Goal: Find contact information: Find contact information

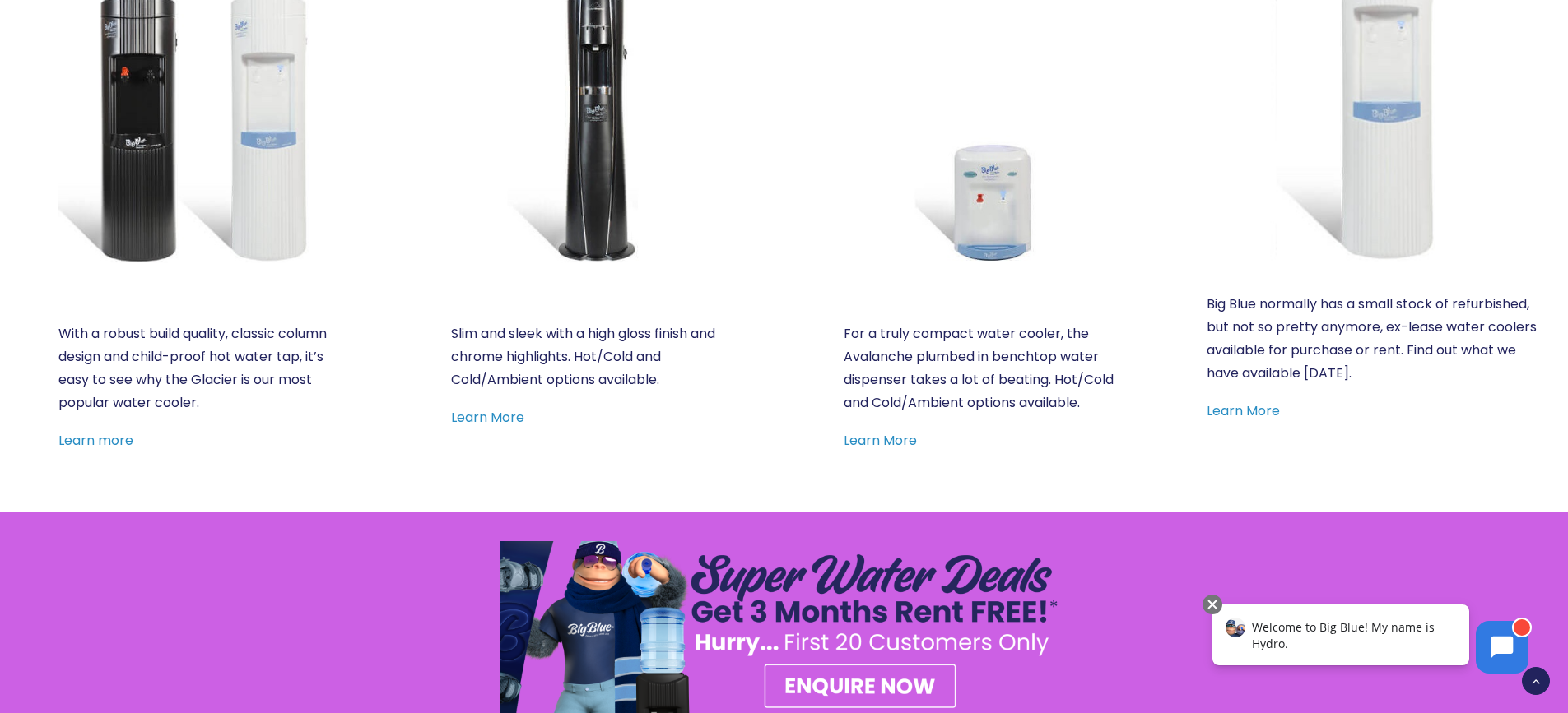
scroll to position [987, 0]
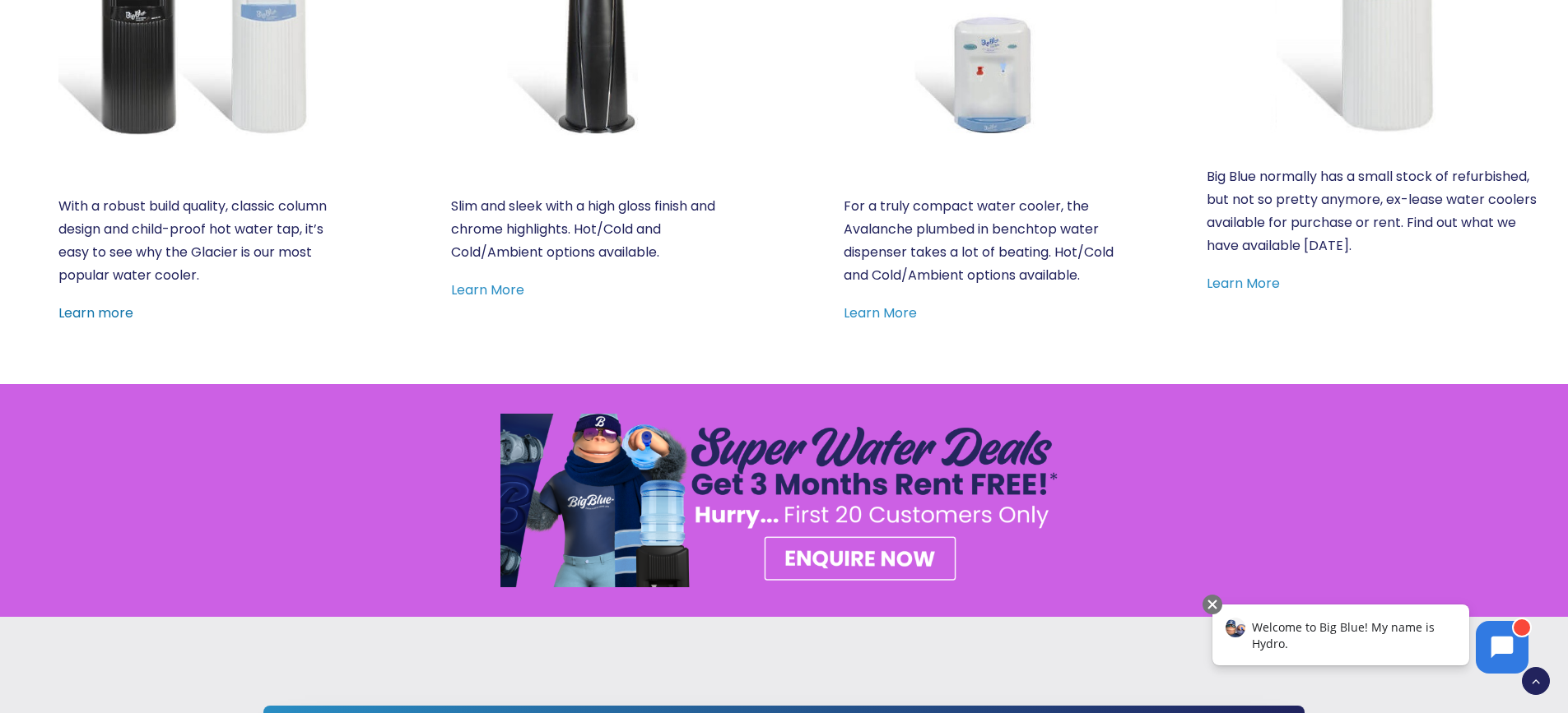
click at [95, 318] on link "Learn more" at bounding box center [96, 313] width 75 height 19
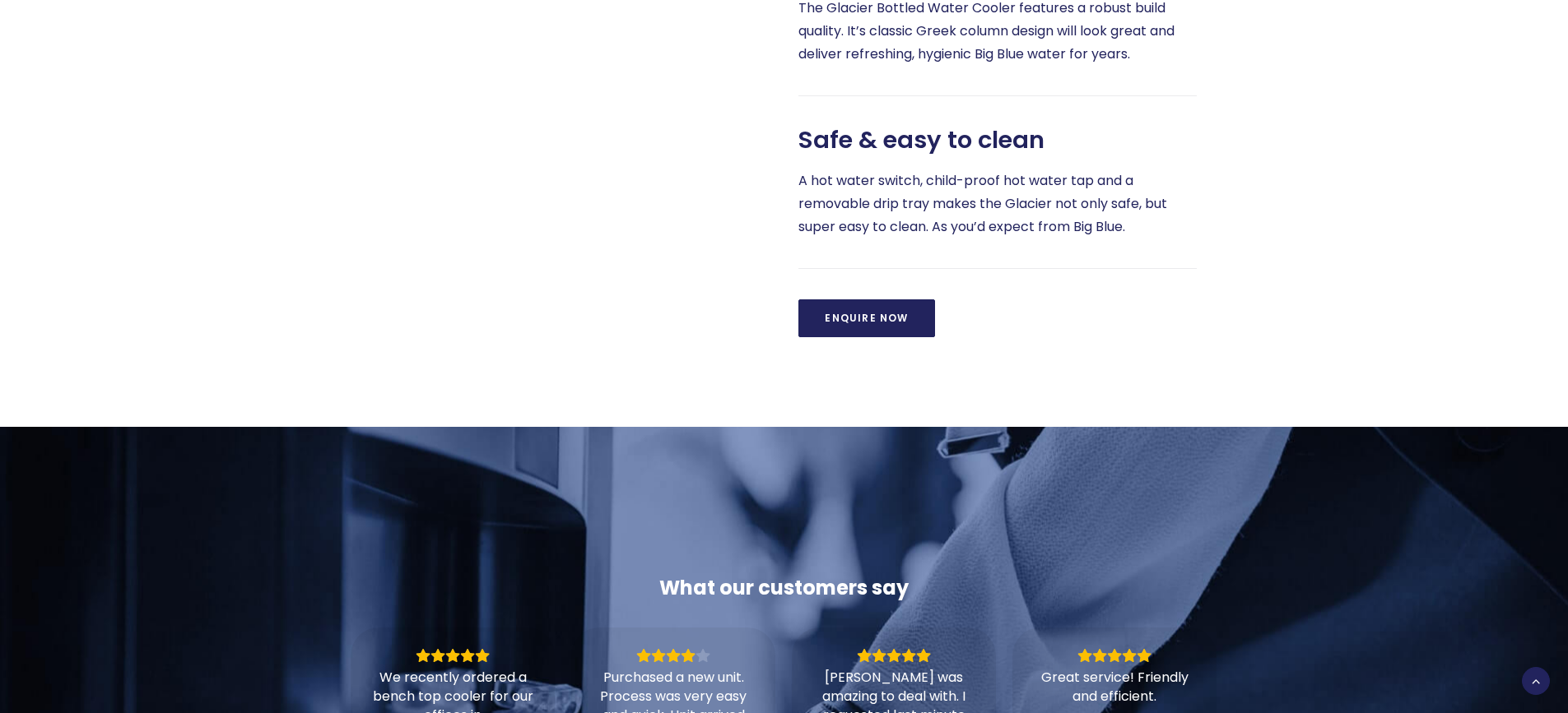
scroll to position [1233, 0]
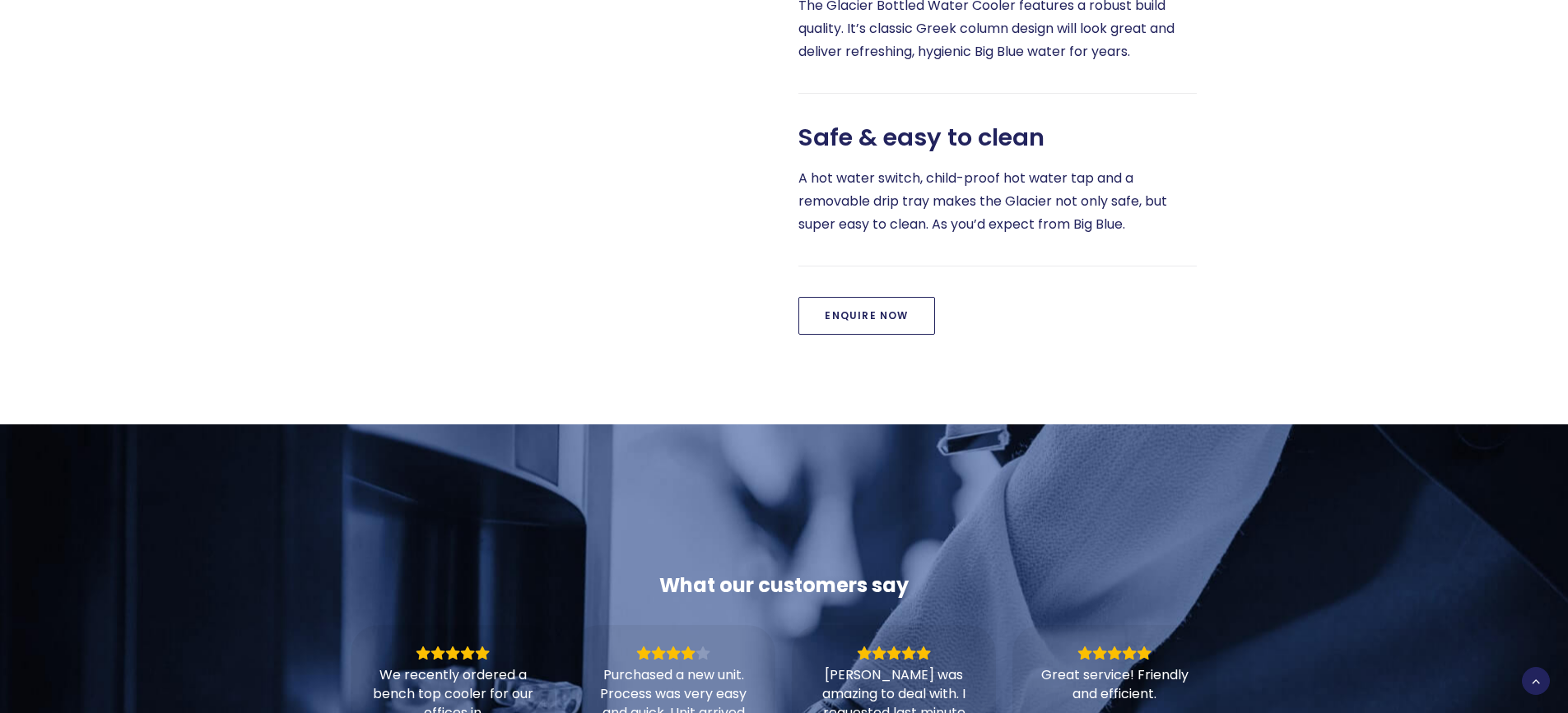
click at [866, 335] on link "Enquire Now" at bounding box center [865, 316] width 136 height 38
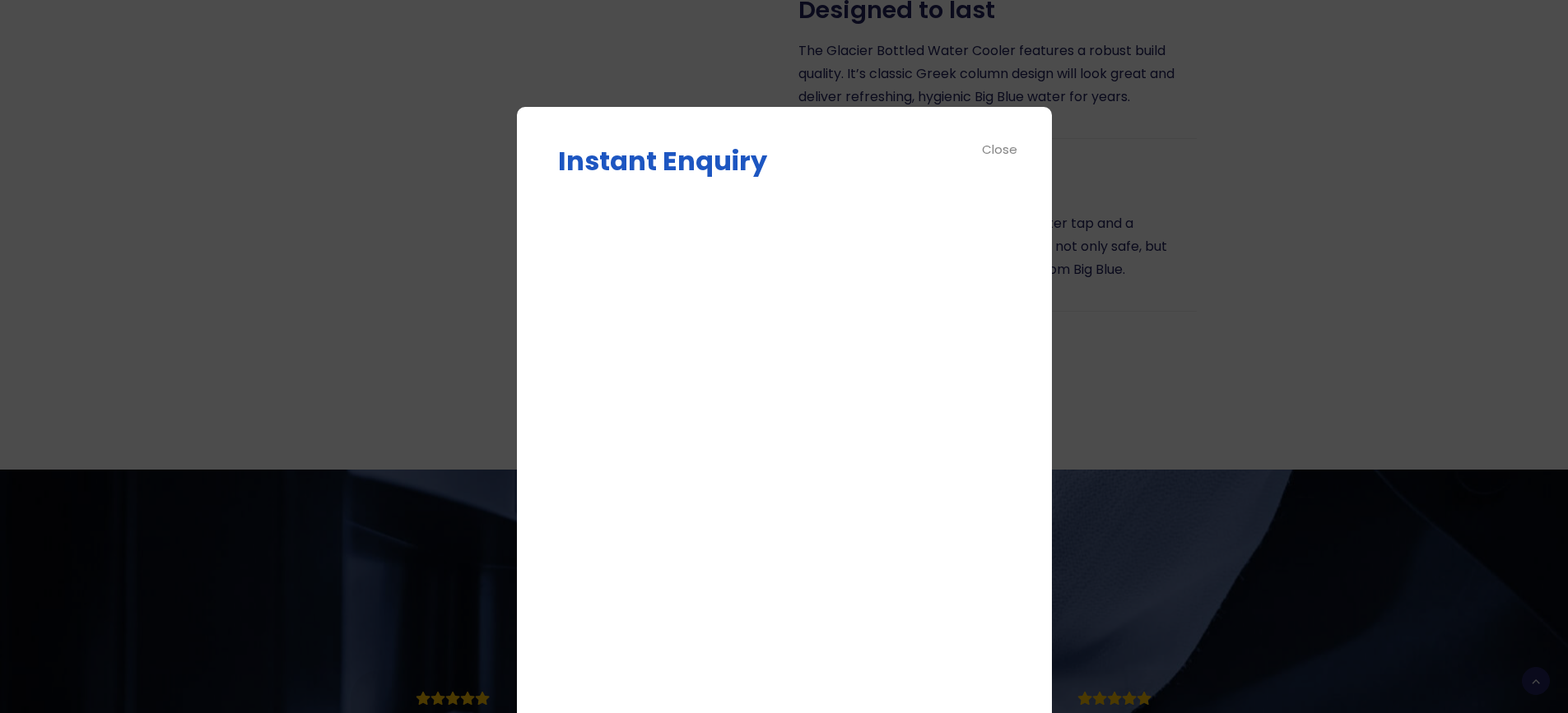
scroll to position [1151, 0]
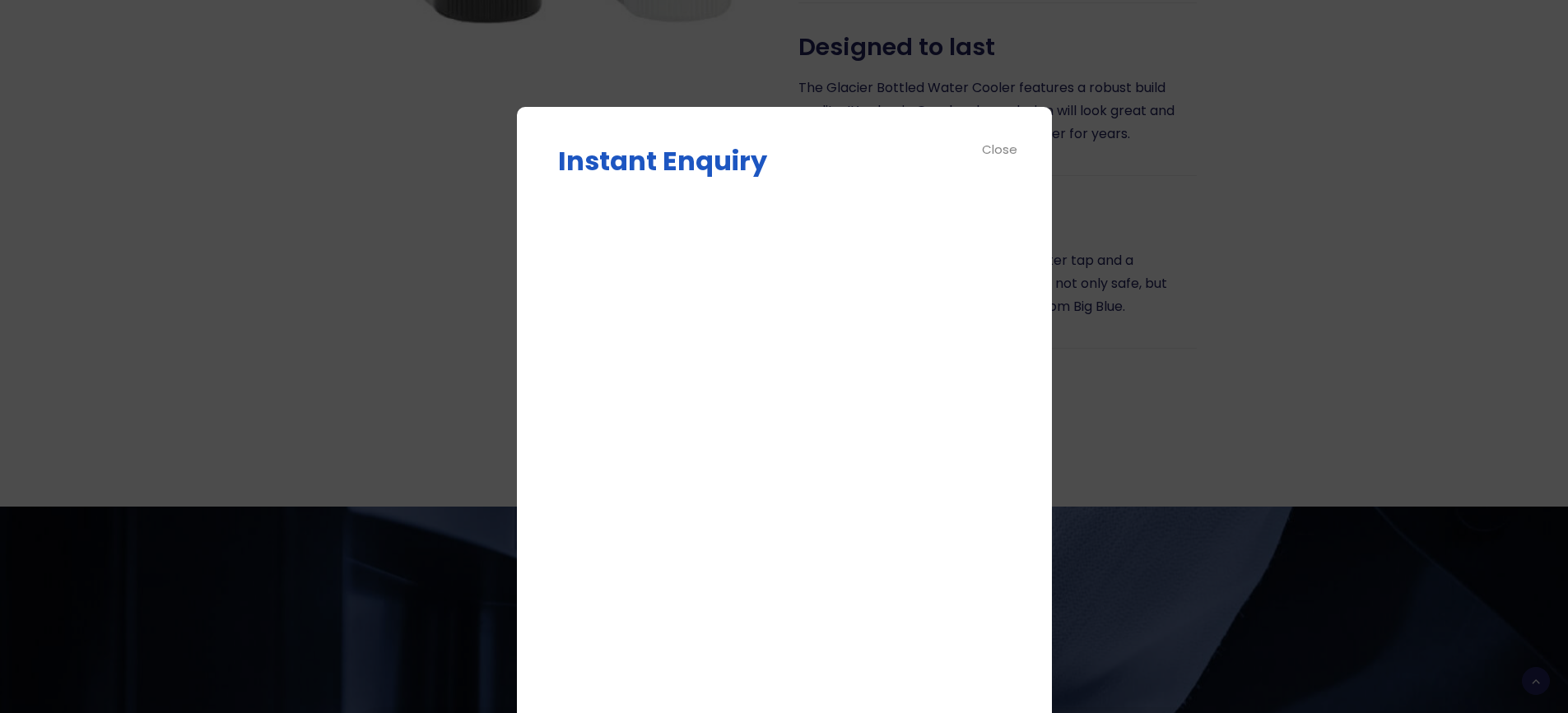
click at [1005, 147] on div "Close" at bounding box center [1000, 149] width 37 height 19
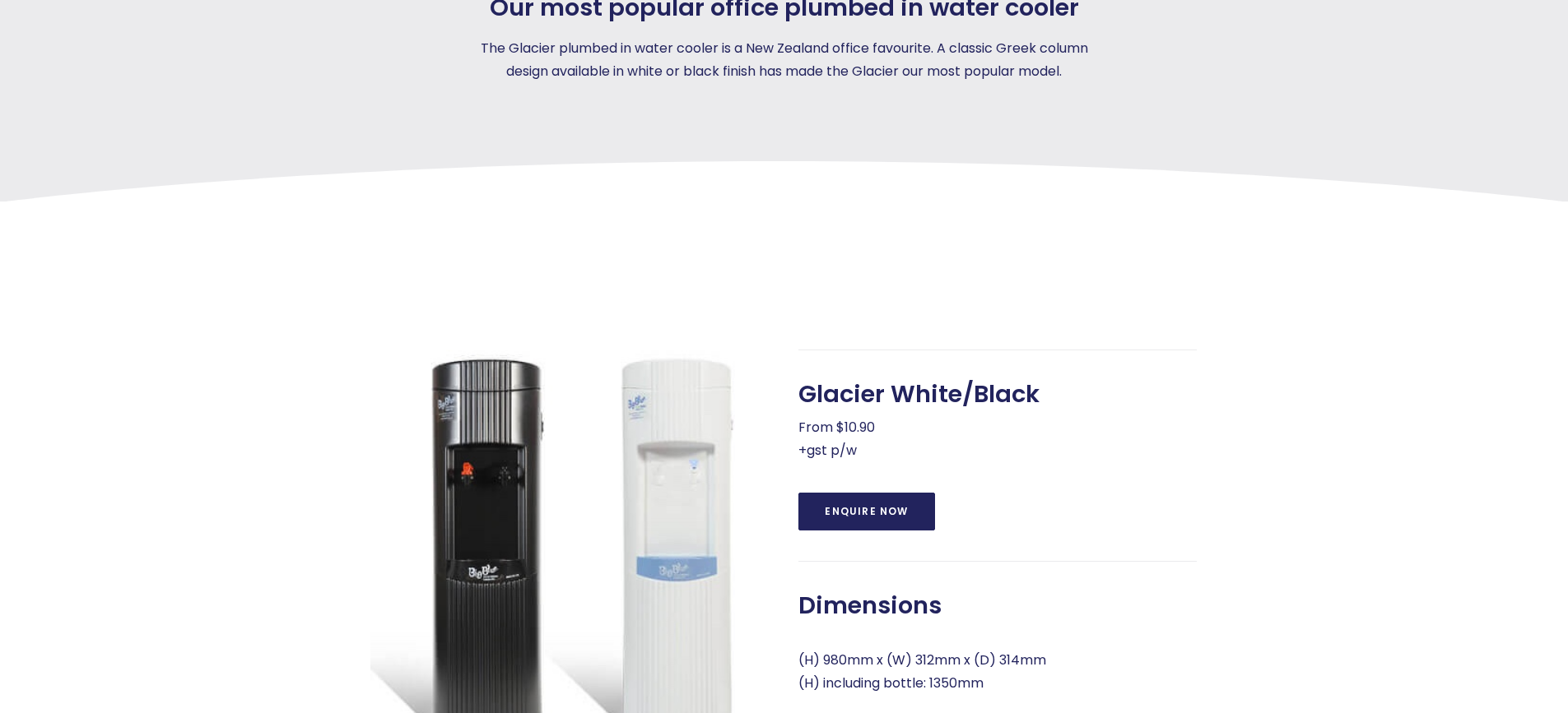
scroll to position [411, 0]
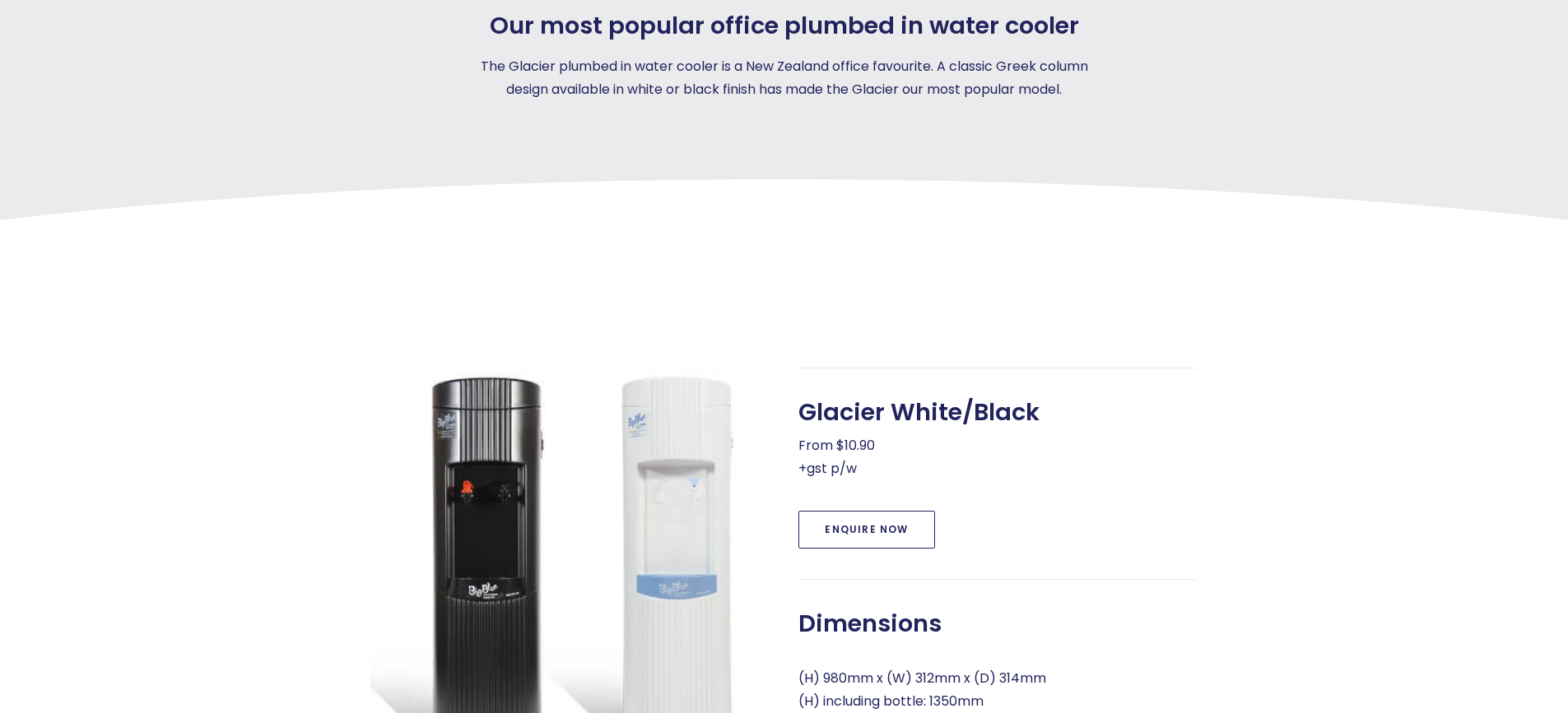
click at [843, 547] on link "Enquire Now" at bounding box center [865, 530] width 136 height 38
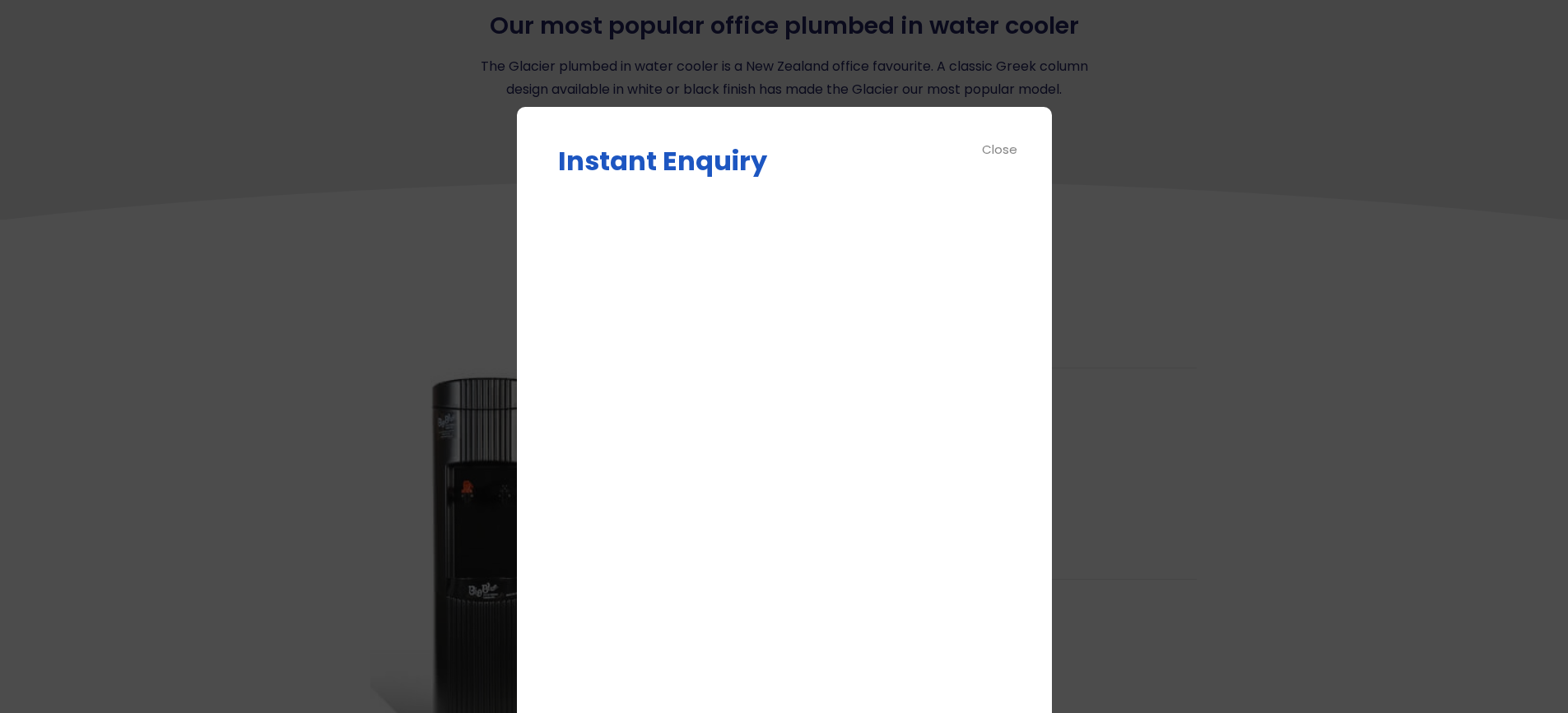
click at [997, 148] on div "Close" at bounding box center [1000, 149] width 37 height 19
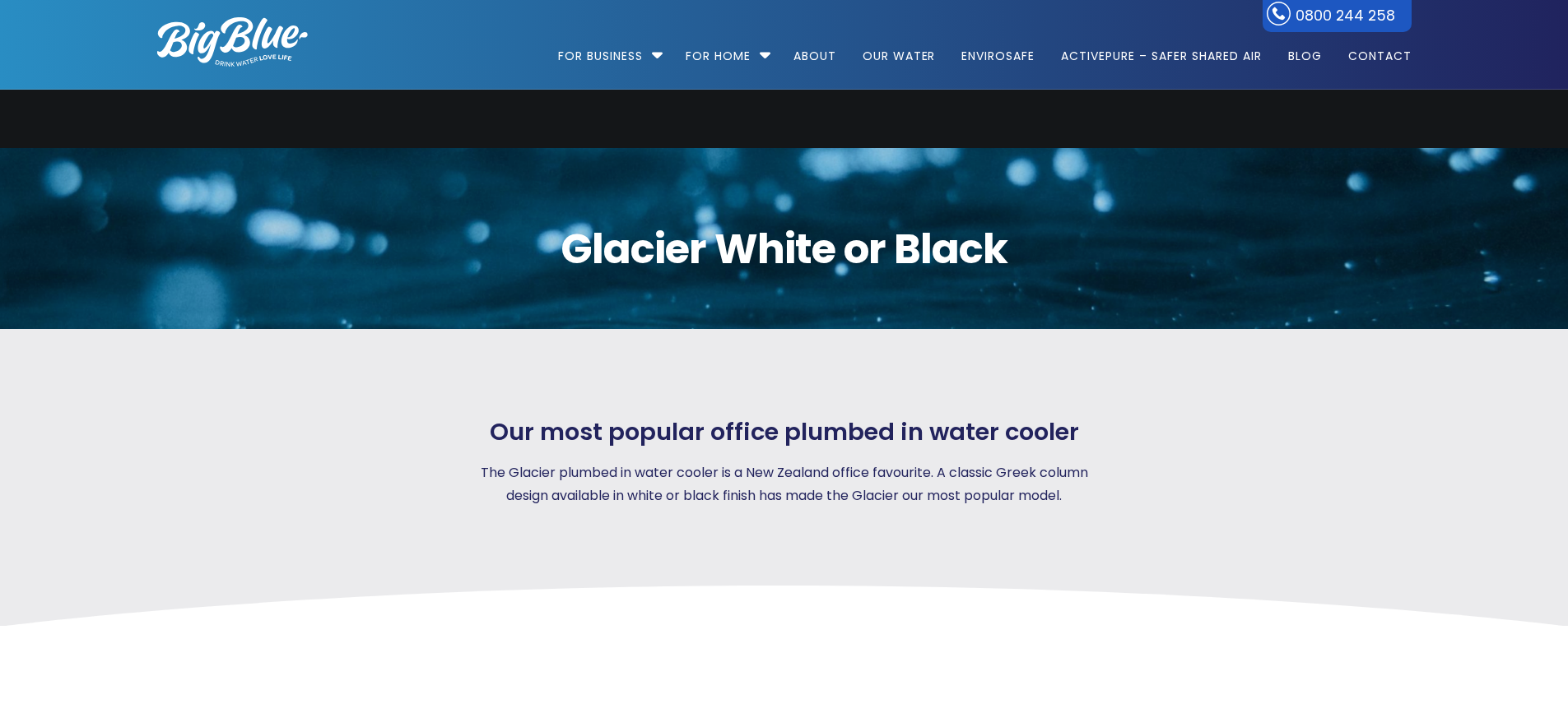
scroll to position [0, 0]
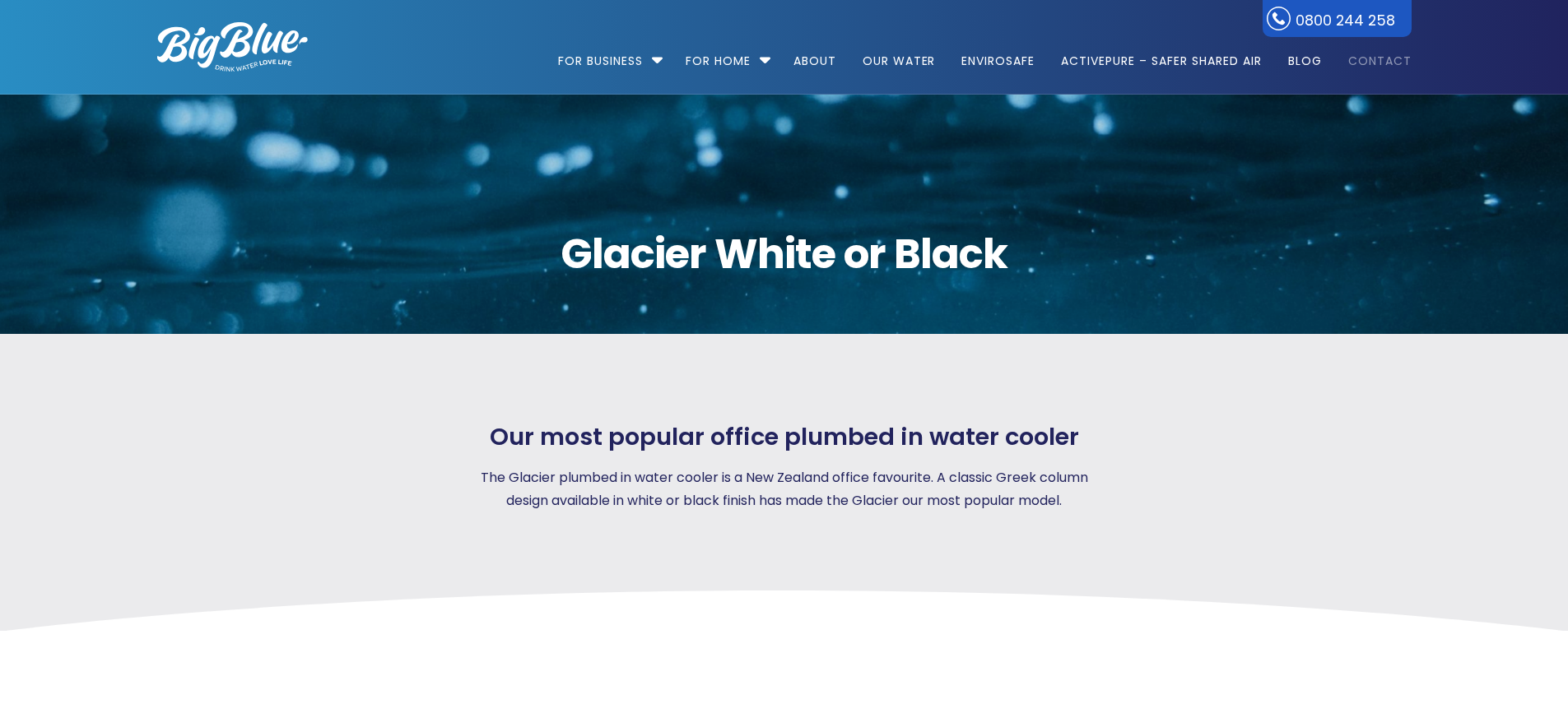
click at [1363, 58] on link "Contact" at bounding box center [1374, 53] width 75 height 106
